Goal: Communication & Community: Answer question/provide support

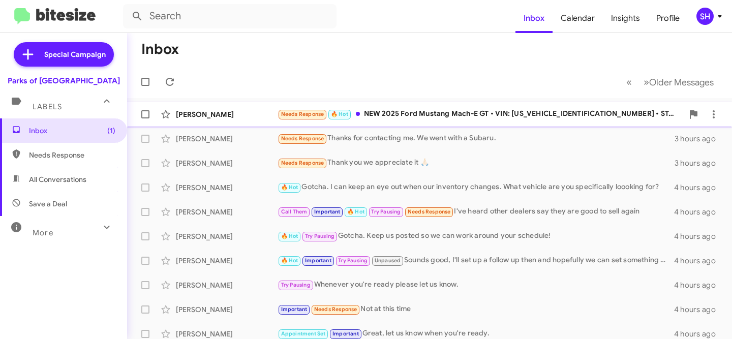
click at [239, 115] on div "[PERSON_NAME]" at bounding box center [227, 114] width 102 height 10
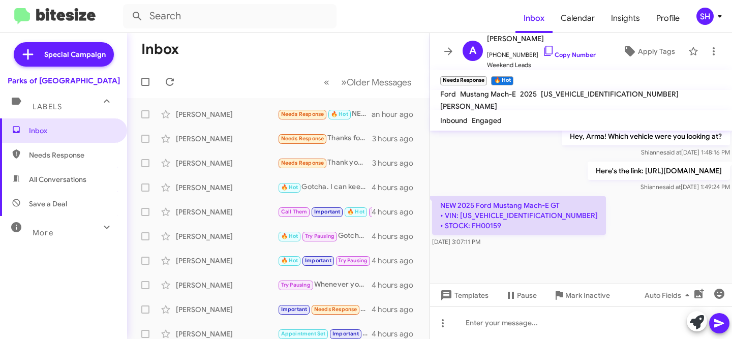
scroll to position [803, 0]
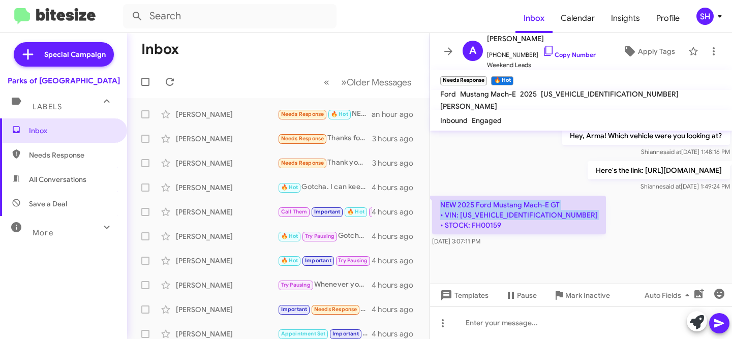
drag, startPoint x: 508, startPoint y: 226, endPoint x: 437, endPoint y: 205, distance: 74.0
click at [437, 205] on p "NEW 2025 Ford Mustang Mach-E GT • VIN: [US_VEHICLE_IDENTIFICATION_NUMBER] • STO…" at bounding box center [519, 215] width 174 height 39
copy p "NEW 2025 Ford Mustang Mach-E GT • VIN: [US_VEHICLE_IDENTIFICATION_NUMBER] • STO…"
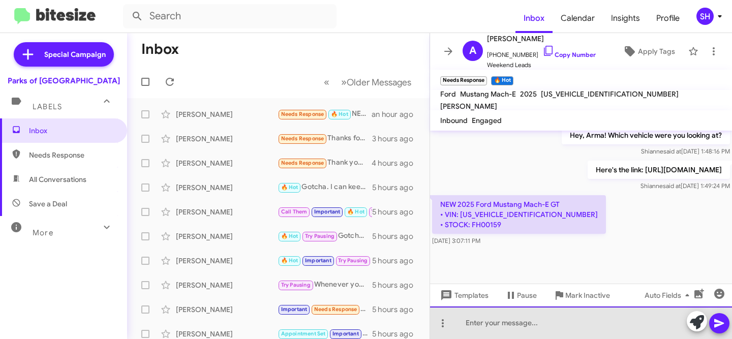
click at [564, 314] on div at bounding box center [581, 322] width 302 height 33
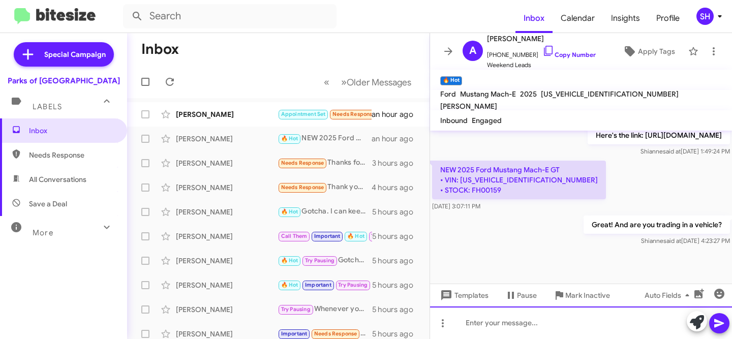
scroll to position [841, 0]
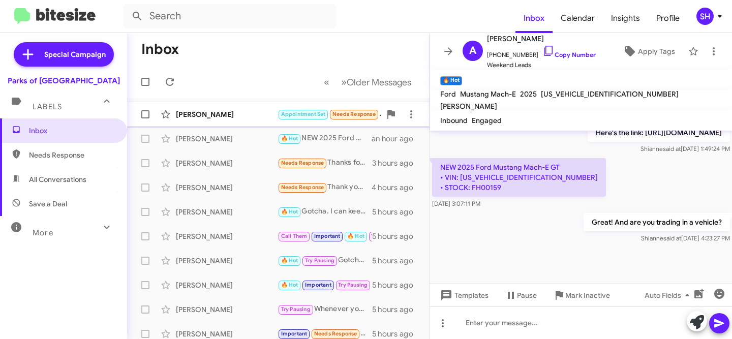
click at [223, 118] on div "[PERSON_NAME]" at bounding box center [227, 114] width 102 height 10
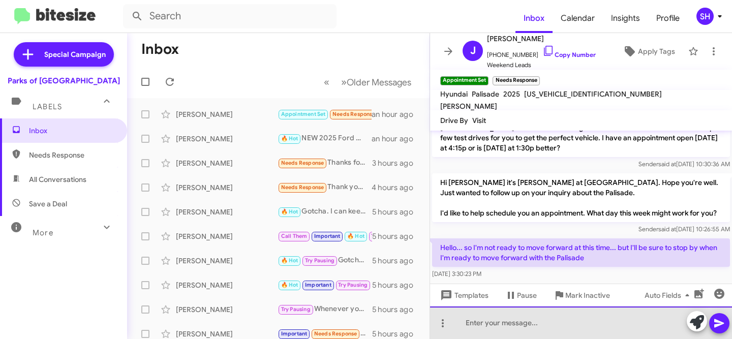
click at [567, 324] on div at bounding box center [581, 322] width 302 height 33
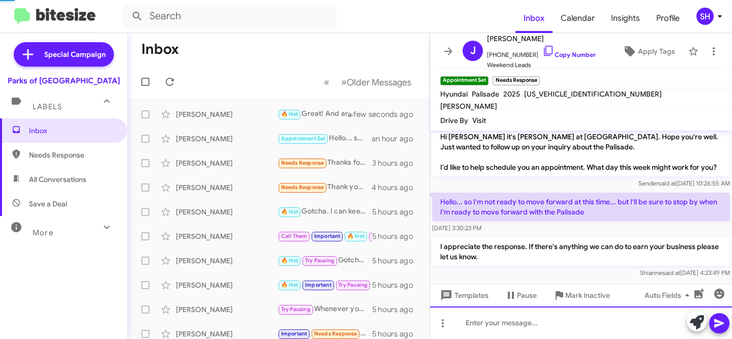
scroll to position [446, 0]
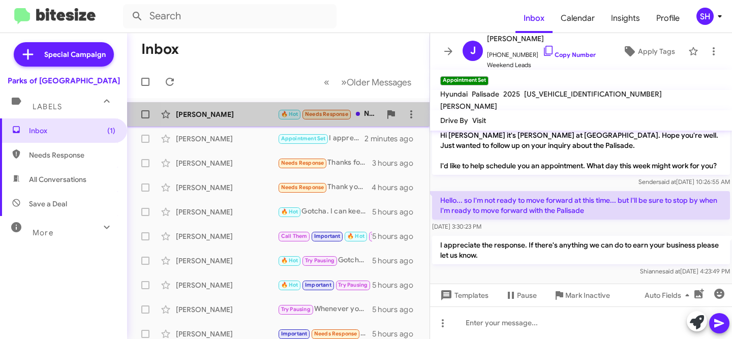
click at [231, 114] on div "[PERSON_NAME]" at bounding box center [227, 114] width 102 height 10
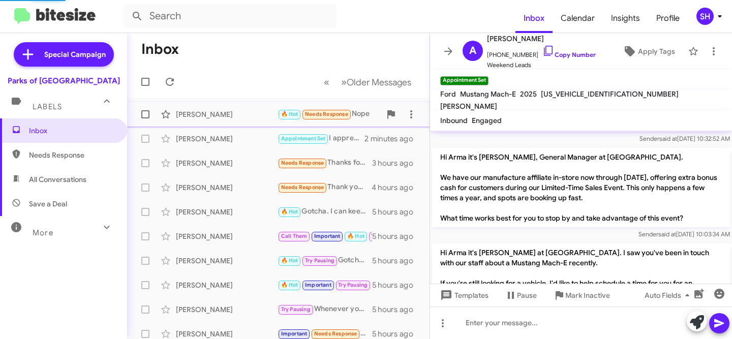
scroll to position [878, 0]
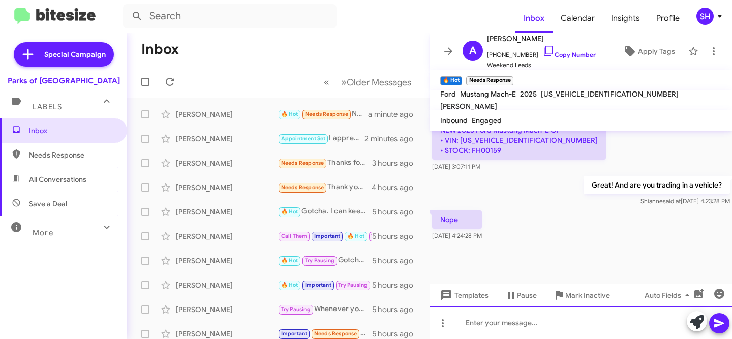
click at [511, 326] on div at bounding box center [581, 322] width 302 height 33
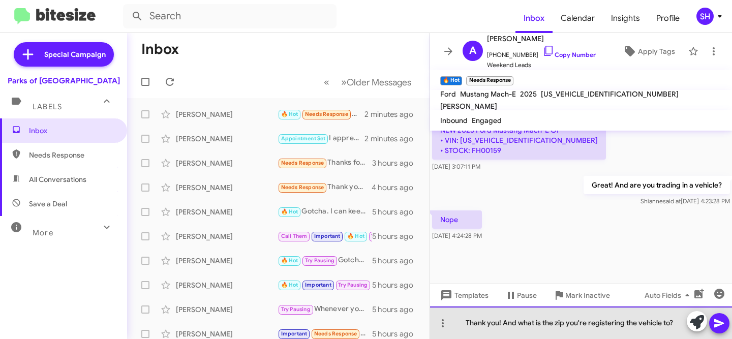
drag, startPoint x: 661, startPoint y: 326, endPoint x: 533, endPoint y: 324, distance: 128.1
click at [533, 324] on div "Thank you! And what is the zip you're registering the vehicle to?" at bounding box center [581, 322] width 302 height 33
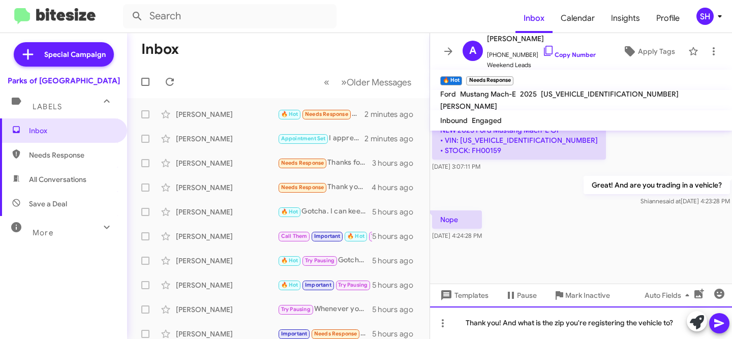
click at [676, 323] on div "Thank you! And what is the zip you're registering the vehicle to?" at bounding box center [581, 322] width 302 height 33
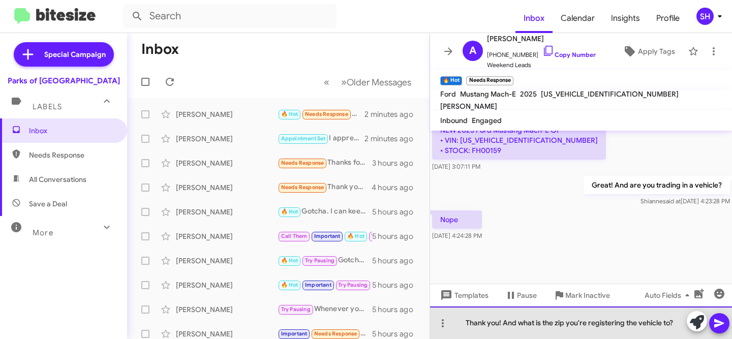
drag, startPoint x: 675, startPoint y: 322, endPoint x: 522, endPoint y: 319, distance: 153.5
click at [518, 321] on div "Thank you! And what is the zip you're registering the vehicle to?" at bounding box center [581, 322] width 302 height 33
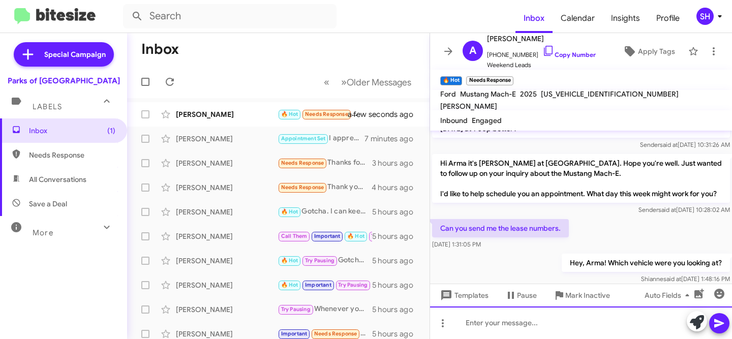
scroll to position [982, 0]
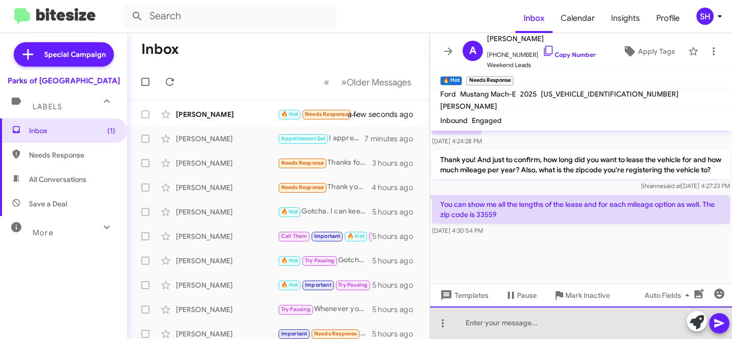
click at [508, 323] on div at bounding box center [581, 322] width 302 height 33
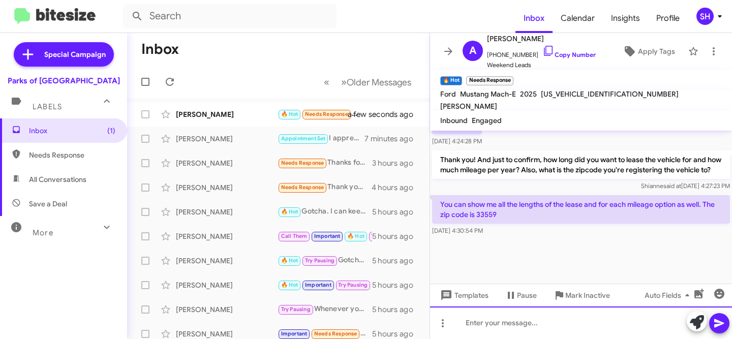
click at [526, 324] on div at bounding box center [581, 322] width 302 height 33
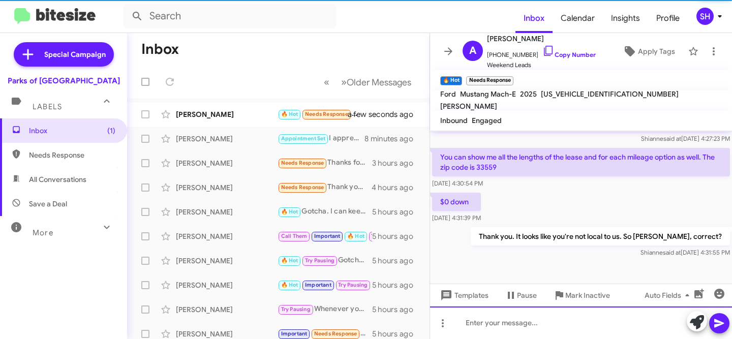
scroll to position [0, 0]
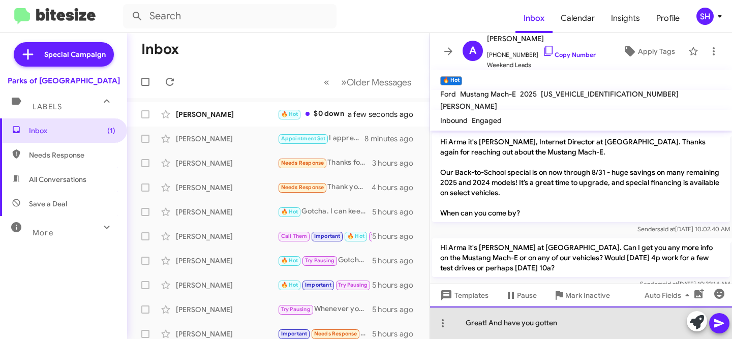
click at [487, 323] on div "Great! And have you gotten" at bounding box center [581, 322] width 302 height 33
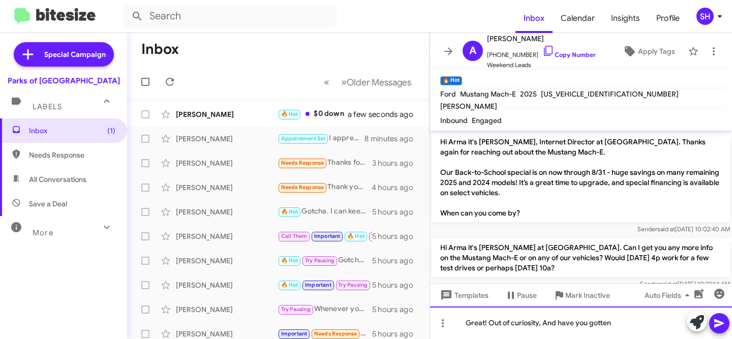
click at [559, 320] on div "Great! Out of curiosity, And have you gotten" at bounding box center [581, 322] width 302 height 33
click at [613, 325] on div "Great! Out of curiosity, have you gotten" at bounding box center [581, 322] width 302 height 33
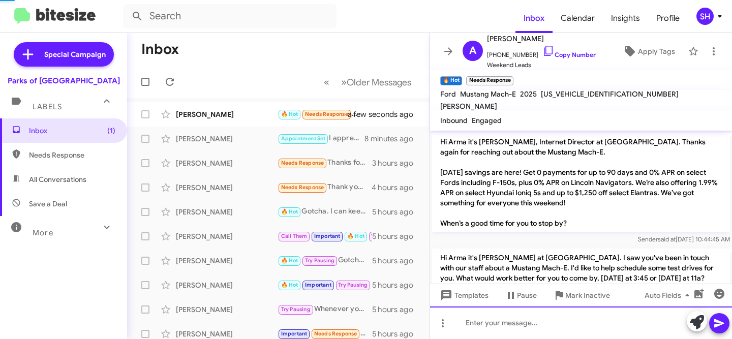
scroll to position [985, 0]
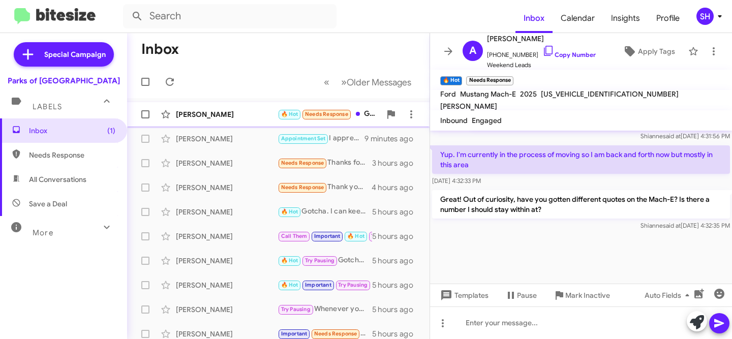
click at [230, 108] on div "[PERSON_NAME] 🔥 Hot Needs Response Great! Out of curiosity, have you gotten dif…" at bounding box center [278, 114] width 286 height 20
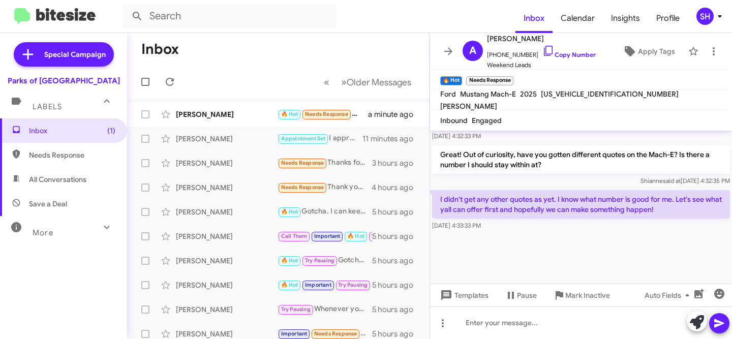
scroll to position [914, 0]
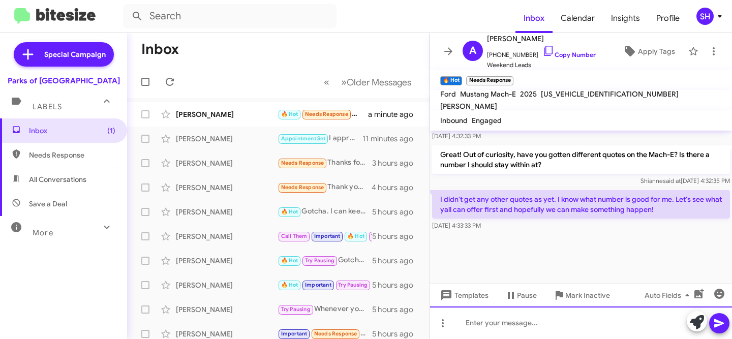
click at [587, 319] on div at bounding box center [581, 322] width 302 height 33
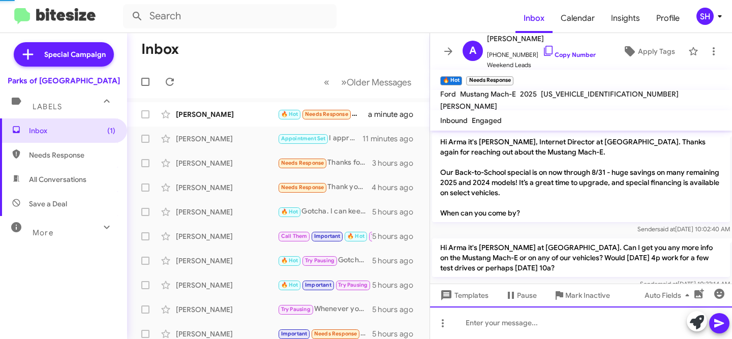
scroll to position [51, 0]
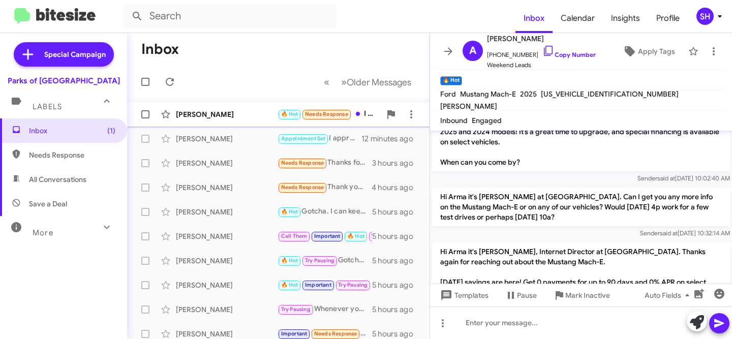
click at [217, 120] on div "[PERSON_NAME] 🔥 Hot Needs Response I didn't get any other quotes as yet. I know…" at bounding box center [278, 114] width 286 height 20
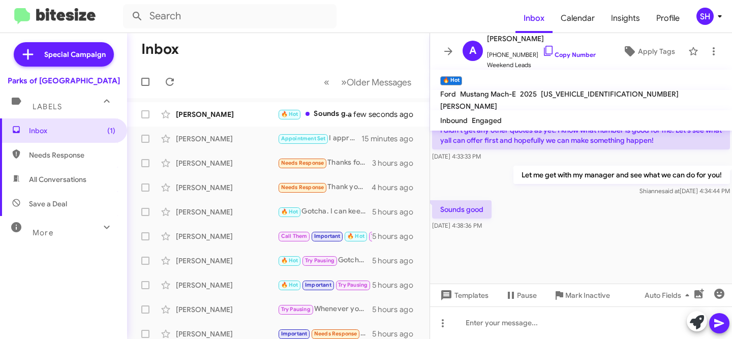
scroll to position [863, 0]
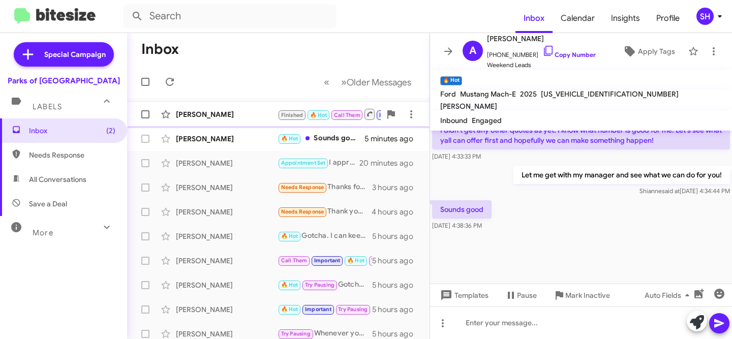
click at [244, 115] on div "[PERSON_NAME]" at bounding box center [227, 114] width 102 height 10
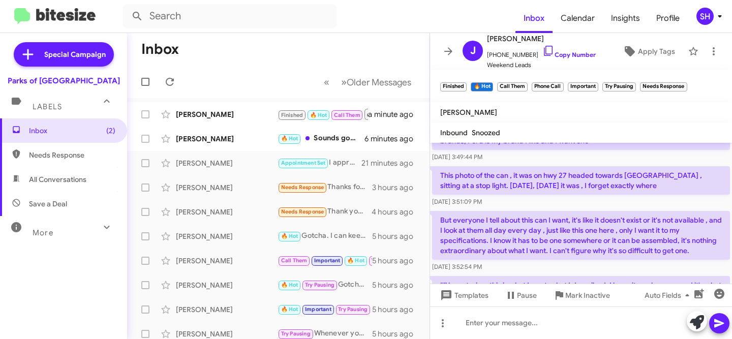
scroll to position [824, 0]
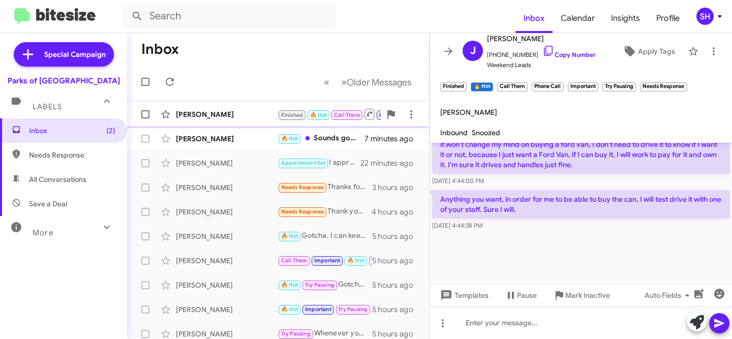
click at [214, 118] on div "[PERSON_NAME]" at bounding box center [227, 114] width 102 height 10
click at [208, 119] on div "[PERSON_NAME]" at bounding box center [227, 114] width 102 height 10
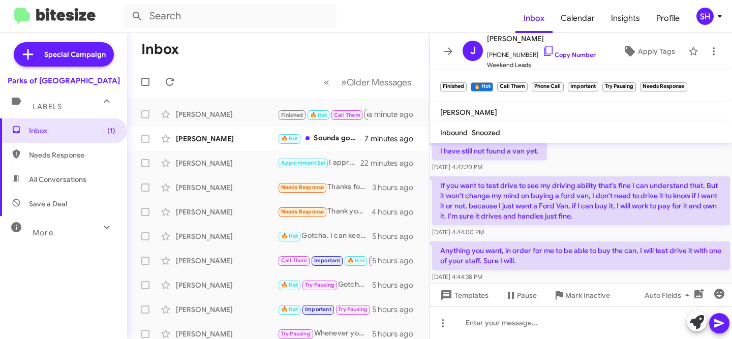
scroll to position [807, 0]
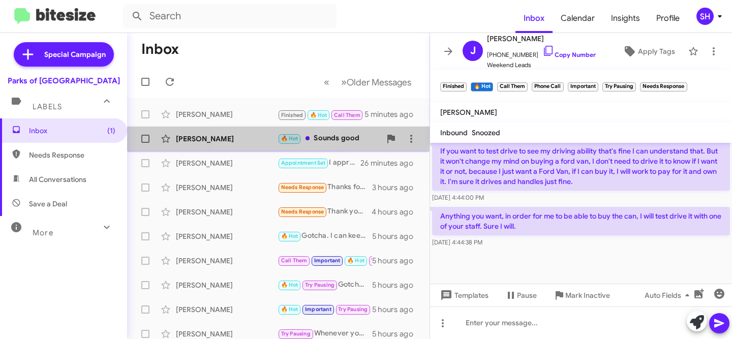
click at [257, 144] on div "[PERSON_NAME] 🔥 Hot Sounds good 11 minutes ago" at bounding box center [278, 139] width 286 height 20
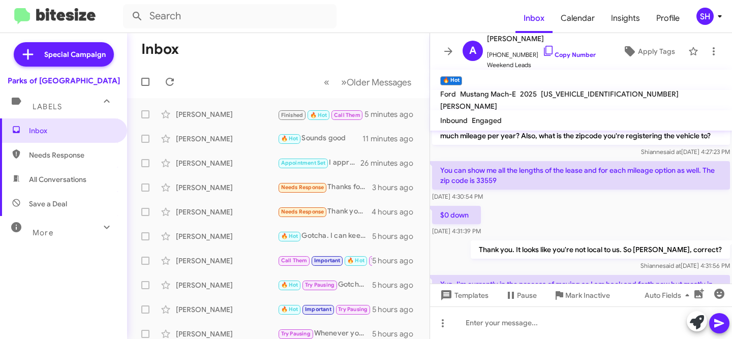
scroll to position [596, 0]
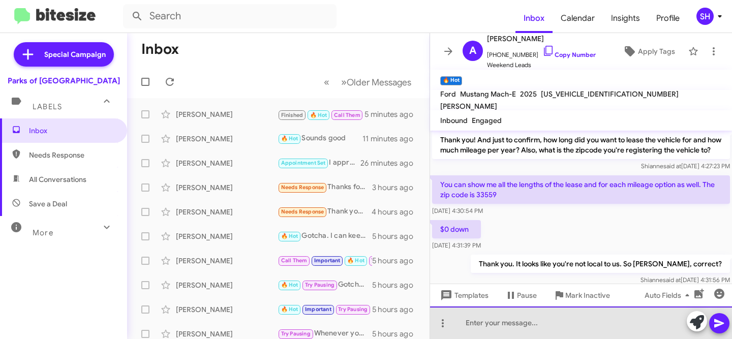
click at [562, 322] on div at bounding box center [581, 322] width 302 height 33
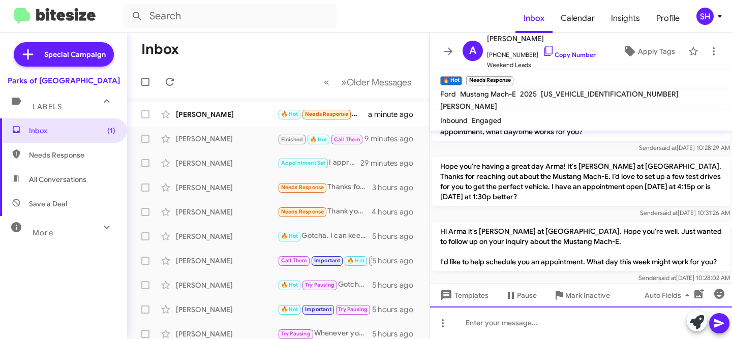
scroll to position [782, 0]
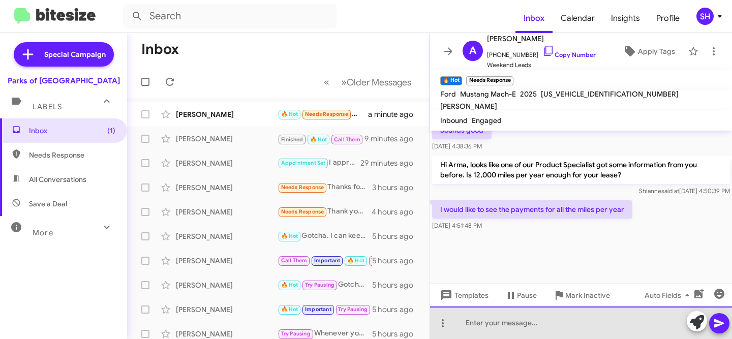
drag, startPoint x: 559, startPoint y: 328, endPoint x: 552, endPoint y: 329, distance: 6.7
click at [559, 328] on div at bounding box center [581, 322] width 302 height 33
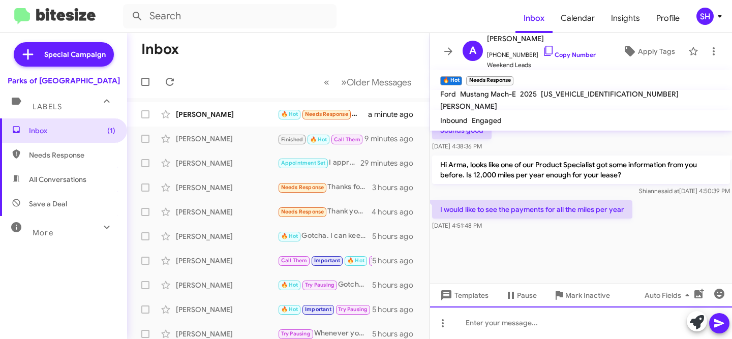
click at [559, 328] on div at bounding box center [581, 322] width 302 height 33
click at [554, 329] on div at bounding box center [581, 322] width 302 height 33
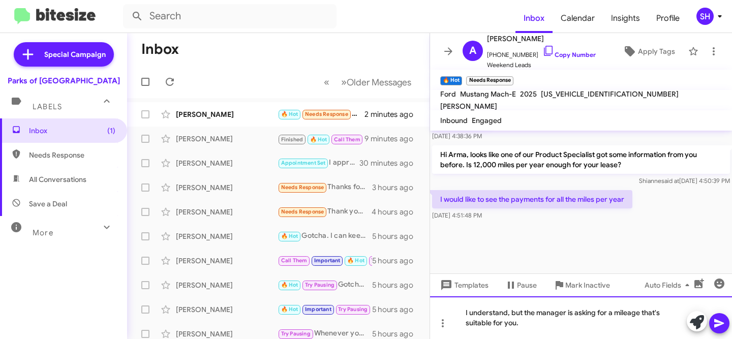
click at [532, 323] on div "I understand, but the manager is asking for a mileage that's suitable for you." at bounding box center [581, 317] width 302 height 43
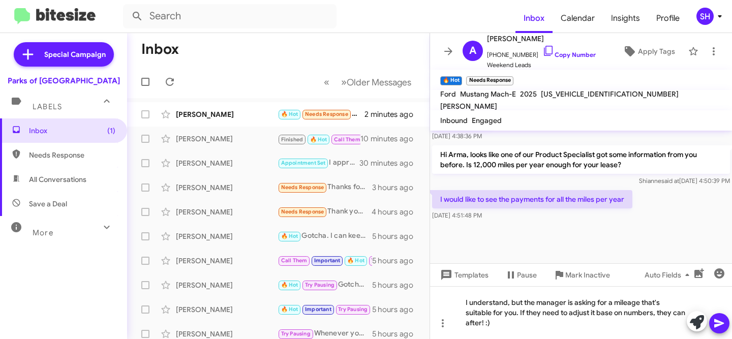
click at [717, 320] on icon at bounding box center [719, 323] width 10 height 9
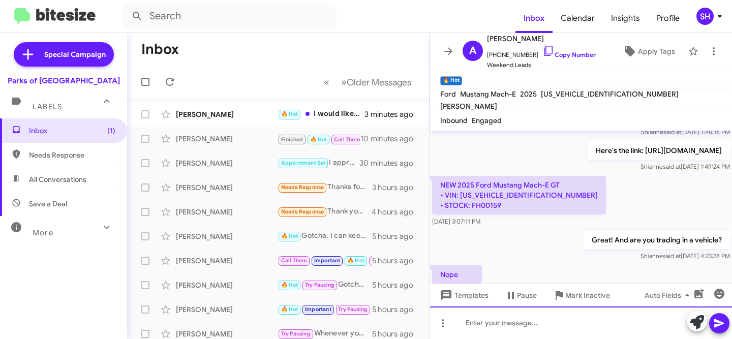
scroll to position [1482, 0]
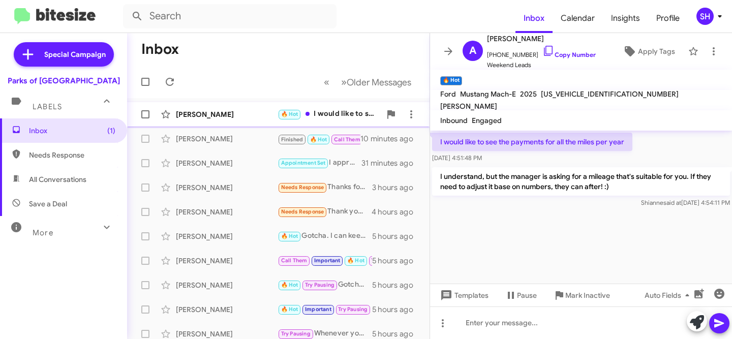
click at [217, 111] on div "[PERSON_NAME]" at bounding box center [227, 114] width 102 height 10
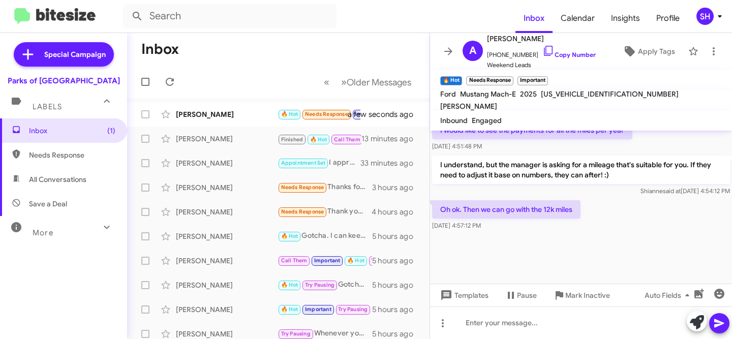
scroll to position [721, 0]
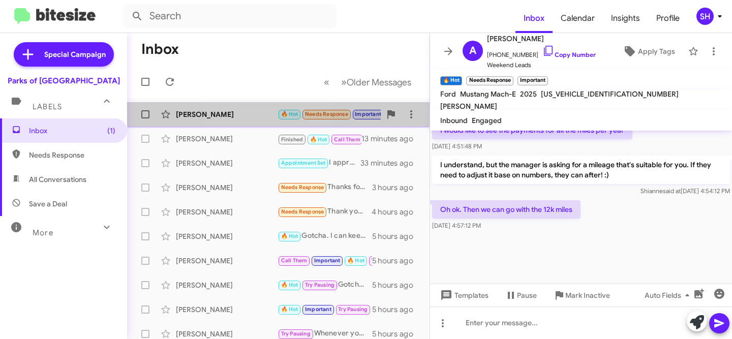
click at [252, 115] on div "[PERSON_NAME]" at bounding box center [227, 114] width 102 height 10
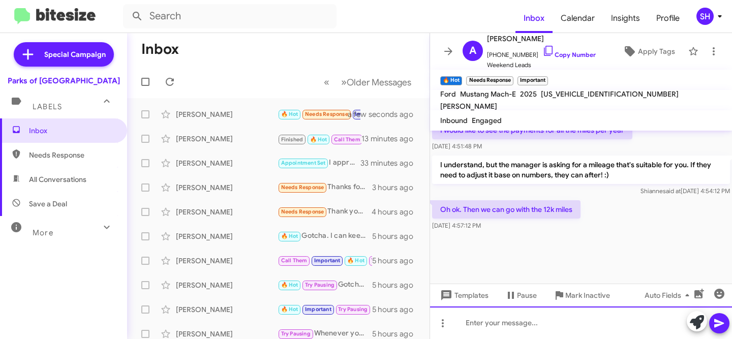
click at [534, 324] on div at bounding box center [581, 322] width 302 height 33
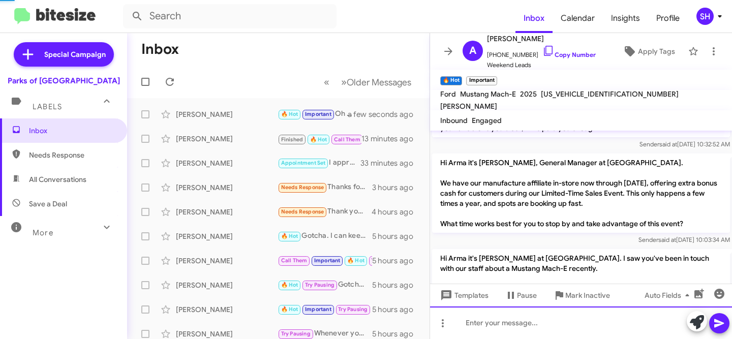
scroll to position [0, 0]
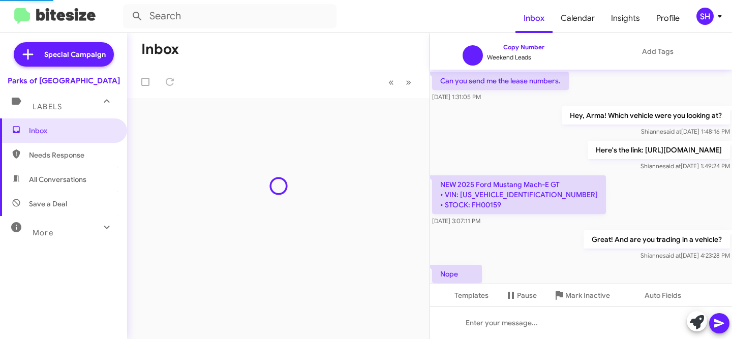
scroll to position [670, 0]
